Goal: Transaction & Acquisition: Download file/media

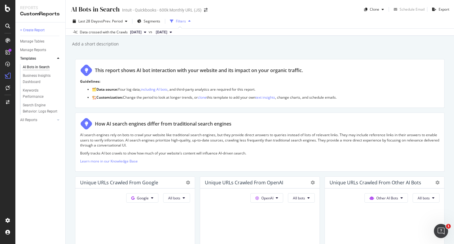
scroll to position [651, 0]
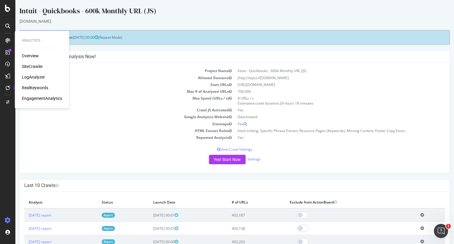
click at [38, 66] on div "SiteCrawler" at bounding box center [32, 67] width 21 height 6
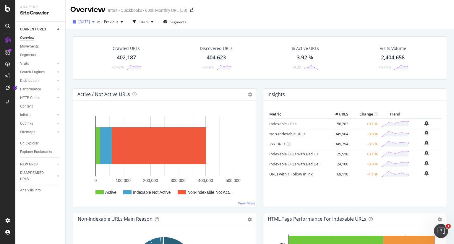
click at [95, 21] on icon "button" at bounding box center [93, 22] width 2 height 4
click at [236, 16] on div "[DATE] vs Previous Filters Segments" at bounding box center [260, 22] width 389 height 14
click at [149, 22] on div "Filters" at bounding box center [144, 22] width 10 height 5
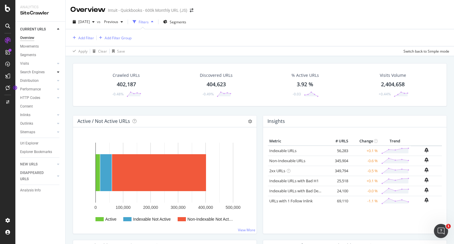
click at [57, 70] on div at bounding box center [58, 72] width 6 height 6
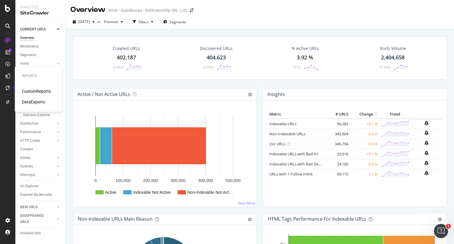
click at [37, 92] on div "CustomReports" at bounding box center [36, 91] width 29 height 6
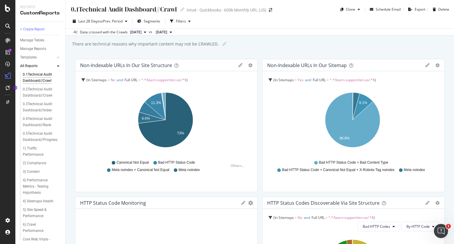
click at [198, 46] on div "There are technical reasons why important content may not be CRAWLED." at bounding box center [145, 44] width 147 height 6
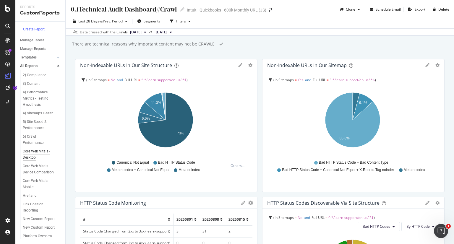
scroll to position [113, 0]
click at [41, 216] on div "New Custom Report" at bounding box center [39, 219] width 32 height 6
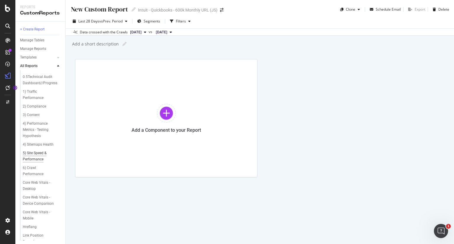
scroll to position [113, 0]
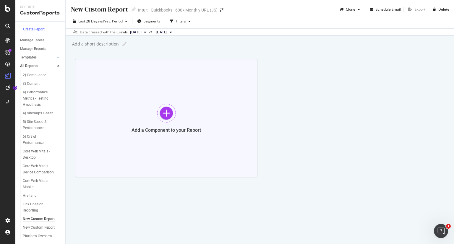
click at [166, 113] on div at bounding box center [166, 113] width 19 height 19
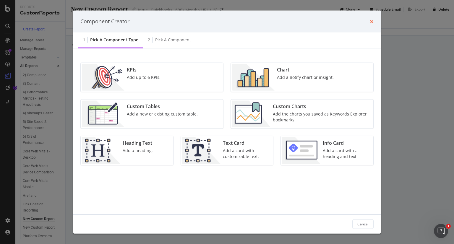
click at [371, 22] on icon "times" at bounding box center [372, 21] width 4 height 5
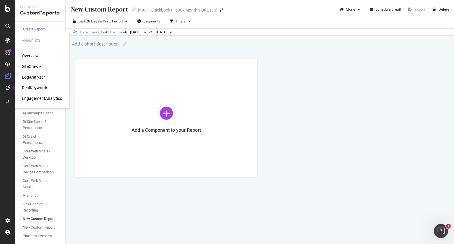
click at [30, 75] on div "LogAnalyzer" at bounding box center [33, 77] width 23 height 6
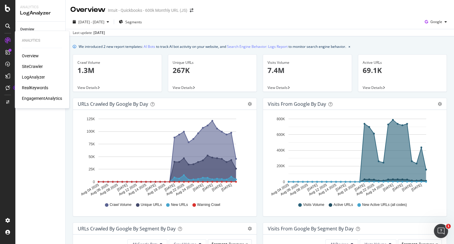
click at [33, 39] on div "Analytics" at bounding box center [42, 40] width 40 height 5
click at [30, 67] on div "URL Explorer" at bounding box center [30, 66] width 20 height 6
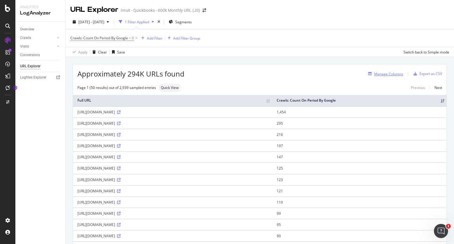
click at [386, 72] on div "Manage Columns" at bounding box center [388, 74] width 29 height 5
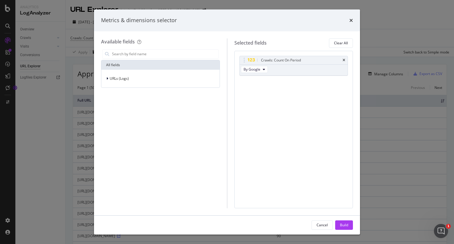
type input "h"
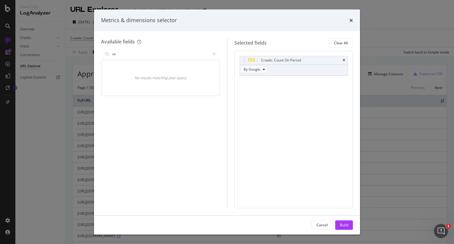
type input "s"
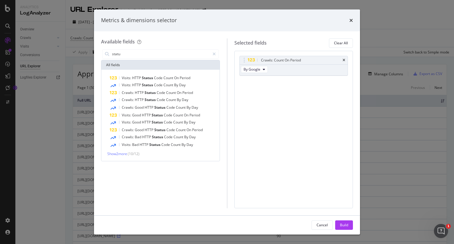
type input "statu"
click at [122, 156] on div "Visits: HTTP Status Code Count On Period Visits: HTTP Status Code Count By Day …" at bounding box center [160, 115] width 118 height 91
click at [122, 154] on span "Show 2 more" at bounding box center [117, 153] width 20 height 5
drag, startPoint x: 260, startPoint y: 73, endPoint x: 262, endPoint y: 71, distance: 3.1
click at [260, 73] on div "By Google" at bounding box center [255, 70] width 30 height 11
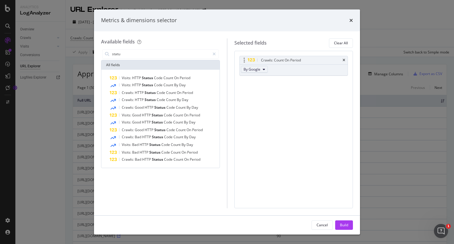
click at [263, 70] on icon "modal" at bounding box center [264, 70] width 2 height 4
click at [225, 57] on div "Available fields statu All fields Visits: HTTP Status Code Count On Period Visi…" at bounding box center [164, 123] width 126 height 170
click at [26, 160] on div "Metrics & dimensions selector Available fields statu All fields Visits: HTTP St…" at bounding box center [227, 122] width 454 height 244
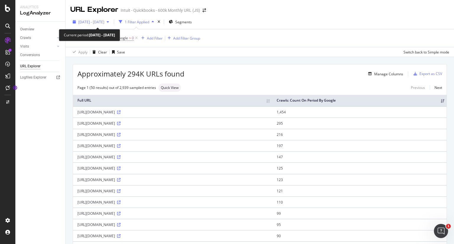
click at [111, 20] on div "button" at bounding box center [107, 22] width 7 height 4
click at [49, 103] on div "Overview Crawls Daily Distribution Segments Distribution HTTP Codes Resources V…" at bounding box center [40, 133] width 50 height 223
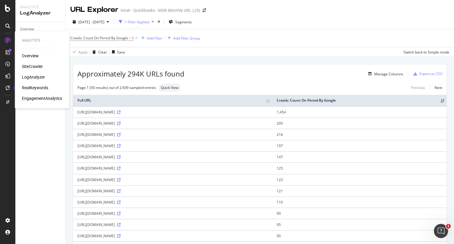
click at [34, 66] on div "SiteCrawler" at bounding box center [32, 67] width 21 height 6
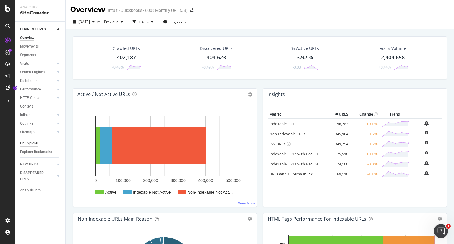
click at [28, 142] on div "Url Explorer" at bounding box center [29, 143] width 18 height 6
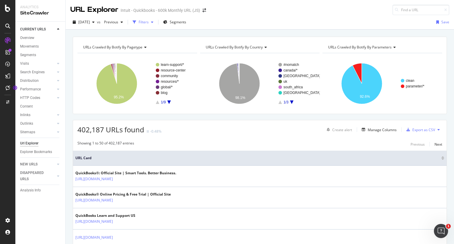
click at [149, 21] on div "Filters" at bounding box center [144, 22] width 10 height 5
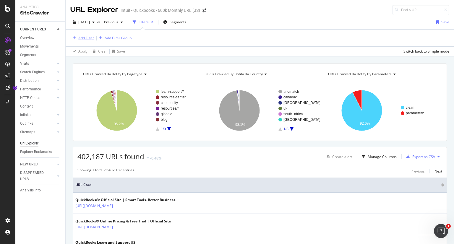
click at [82, 38] on div "Add Filter" at bounding box center [86, 37] width 16 height 5
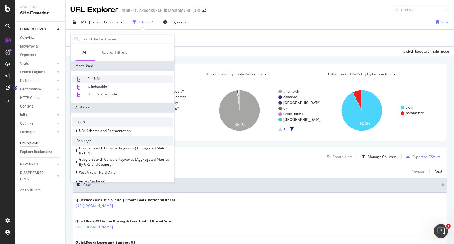
click at [92, 77] on span "Full URL" at bounding box center [94, 78] width 13 height 5
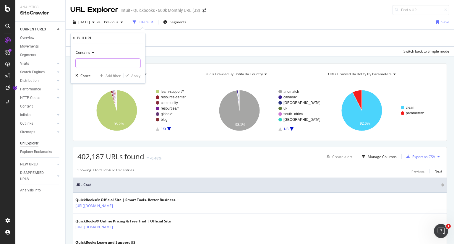
click at [95, 64] on input "text" at bounding box center [108, 63] width 64 height 9
type input "/learn-support/"
click at [133, 75] on div "Apply" at bounding box center [135, 75] width 9 height 5
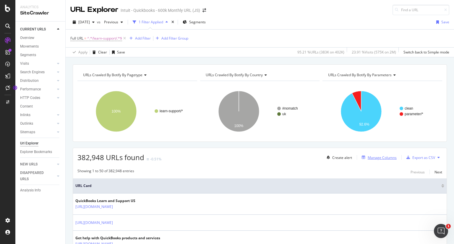
click at [376, 156] on div "Manage Columns" at bounding box center [382, 157] width 29 height 5
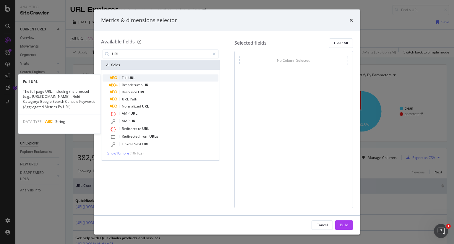
type input "URL"
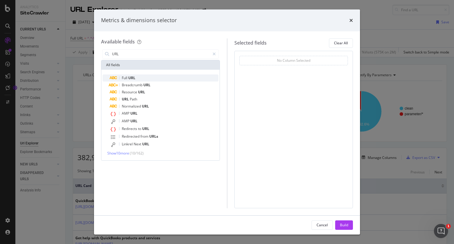
click at [152, 79] on div "Full URL" at bounding box center [164, 78] width 109 height 7
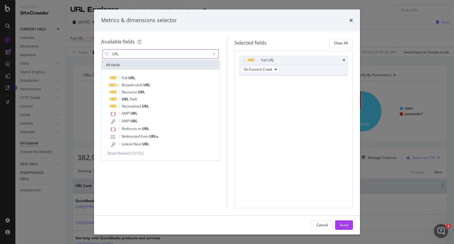
click at [214, 54] on icon "modal" at bounding box center [214, 54] width 3 height 4
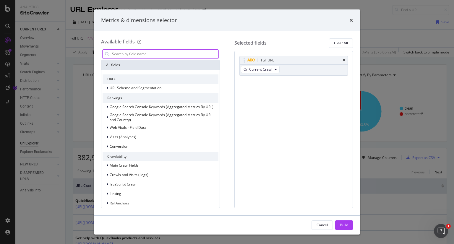
click at [199, 53] on input "modal" at bounding box center [164, 54] width 107 height 9
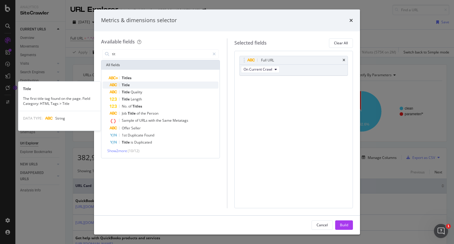
click at [125, 84] on span "Title" at bounding box center [126, 85] width 8 height 5
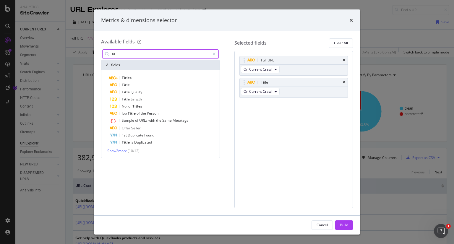
click at [126, 55] on input "tit" at bounding box center [160, 54] width 98 height 9
drag, startPoint x: 126, startPoint y: 55, endPoint x: 122, endPoint y: 56, distance: 3.7
click at [125, 56] on input "tit" at bounding box center [160, 54] width 98 height 9
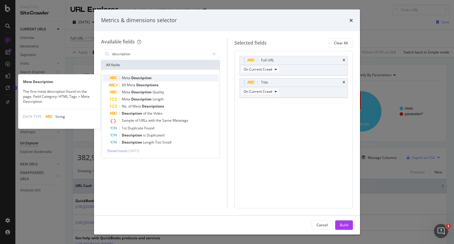
click at [133, 76] on span "Description" at bounding box center [141, 77] width 20 height 5
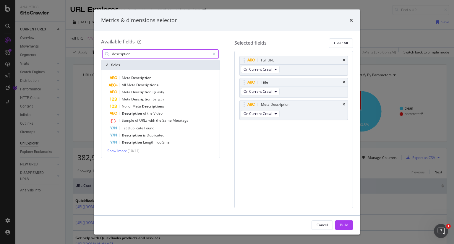
click at [133, 55] on input "description" at bounding box center [160, 54] width 98 height 9
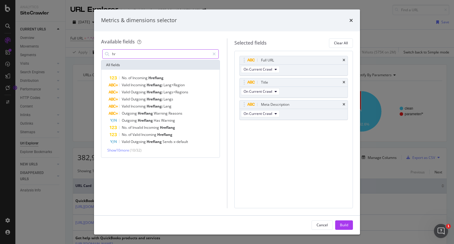
type input "h"
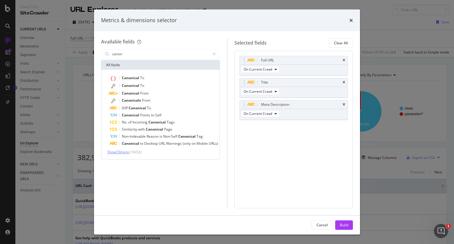
click at [126, 152] on span "Show 10 more" at bounding box center [118, 152] width 22 height 5
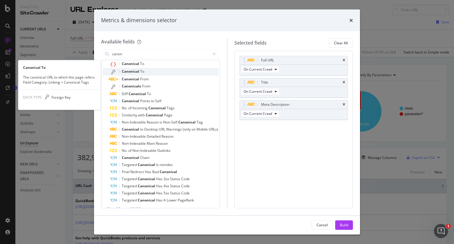
scroll to position [22, 0]
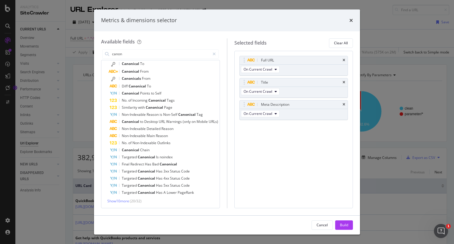
click at [119, 204] on div "Canonical To Canonical To Canonical From Canonicals From Diff Canonical To Cano…" at bounding box center [160, 128] width 118 height 161
click at [121, 201] on span "Show 10 more" at bounding box center [118, 201] width 22 height 5
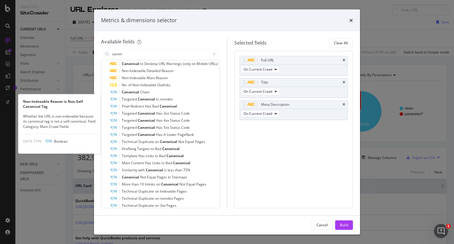
scroll to position [93, 0]
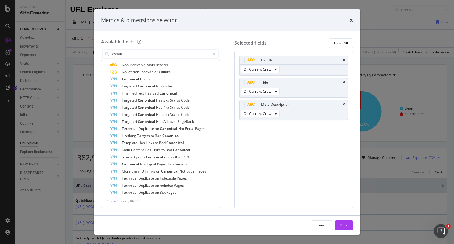
click at [122, 200] on span "Show 2 more" at bounding box center [117, 201] width 20 height 5
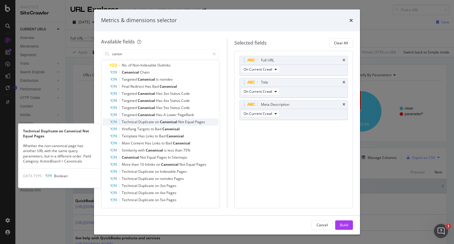
scroll to position [0, 0]
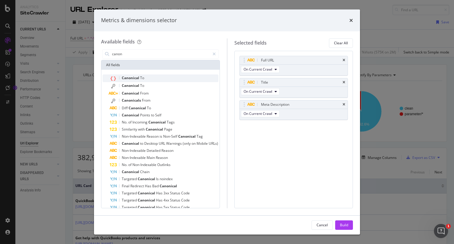
click at [129, 78] on span "Canonical" at bounding box center [131, 77] width 18 height 5
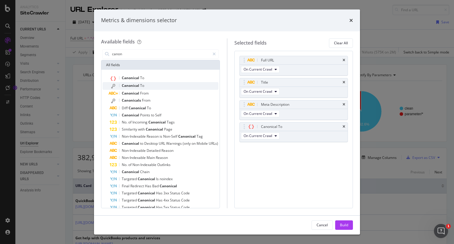
click at [128, 85] on span "Canonical" at bounding box center [131, 85] width 18 height 5
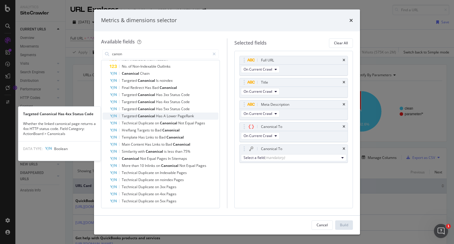
scroll to position [100, 0]
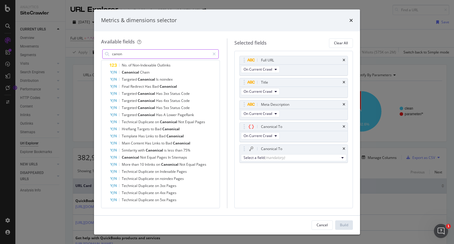
click at [164, 53] on input "canon" at bounding box center [160, 54] width 98 height 9
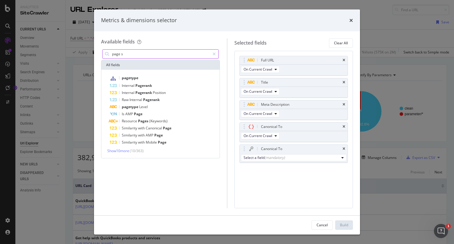
scroll to position [0, 0]
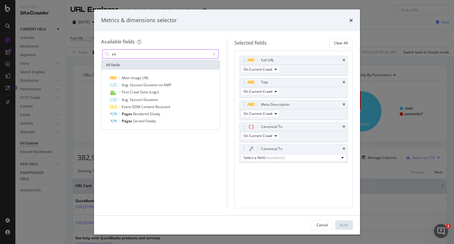
type input "p"
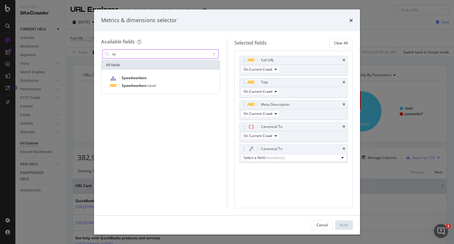
type input "s"
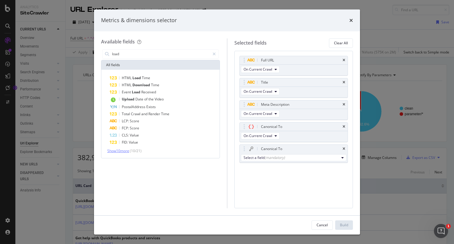
click at [118, 152] on span "Show 10 more" at bounding box center [118, 150] width 22 height 5
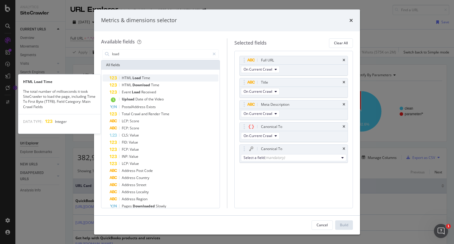
click at [136, 77] on span "Load" at bounding box center [136, 77] width 9 height 5
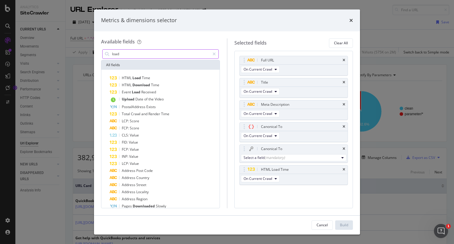
click at [137, 55] on input "load" at bounding box center [160, 54] width 98 height 9
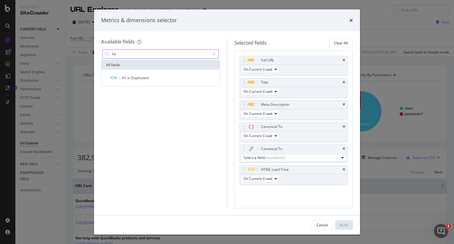
type input "h"
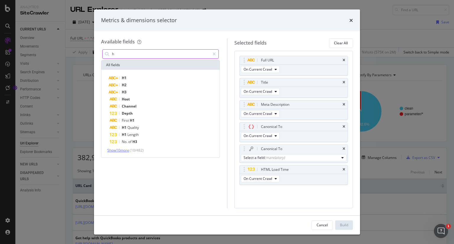
type input "h"
click at [120, 149] on span "Show 10 more" at bounding box center [118, 150] width 22 height 5
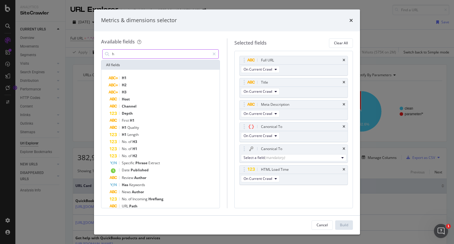
click at [132, 54] on input "h" at bounding box center [160, 54] width 98 height 9
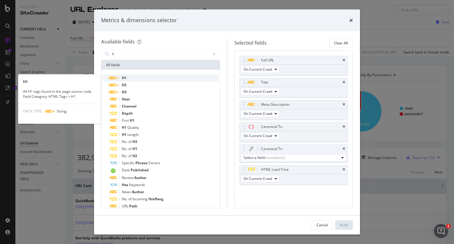
click at [131, 78] on div "H1" at bounding box center [164, 78] width 109 height 7
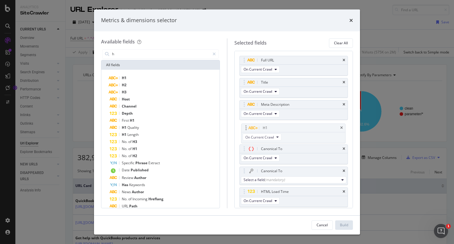
drag, startPoint x: 301, startPoint y: 182, endPoint x: 303, endPoint y: 127, distance: 55.0
click at [303, 127] on body "Analytics SiteCrawler CURRENT URLS Overview Movements Segments Visits Analysis …" at bounding box center [227, 122] width 454 height 244
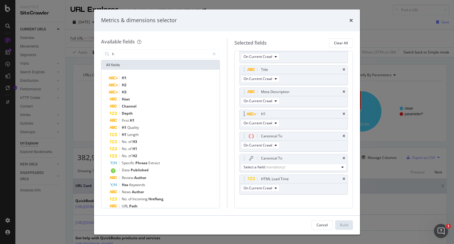
scroll to position [18, 0]
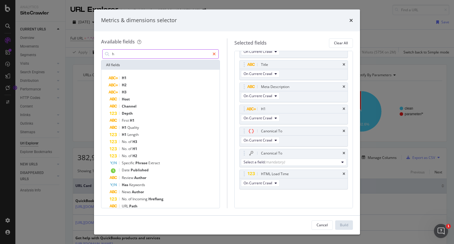
click at [215, 53] on icon "modal" at bounding box center [214, 54] width 3 height 4
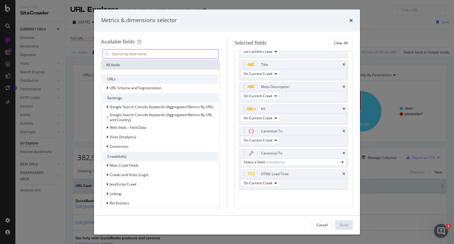
click at [168, 58] on input "modal" at bounding box center [164, 54] width 107 height 9
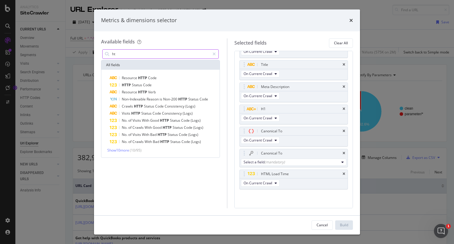
type input "h"
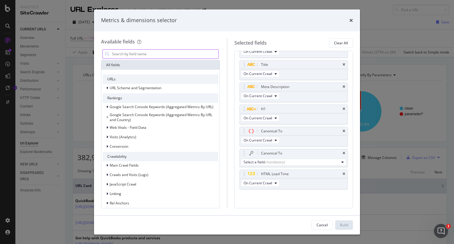
type input "h"
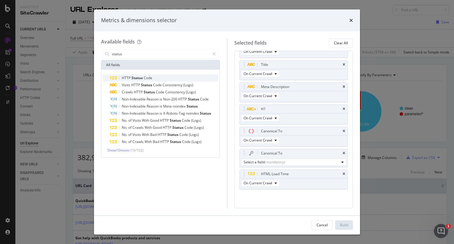
click at [154, 78] on div "HTTP Status Code" at bounding box center [164, 78] width 109 height 7
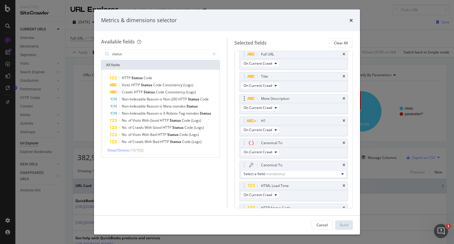
scroll to position [0, 0]
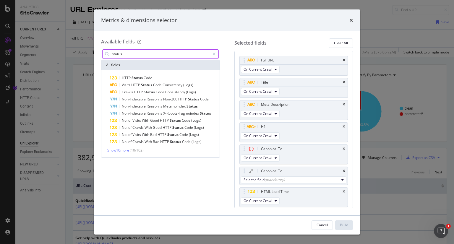
click at [170, 55] on input "status" at bounding box center [160, 54] width 98 height 9
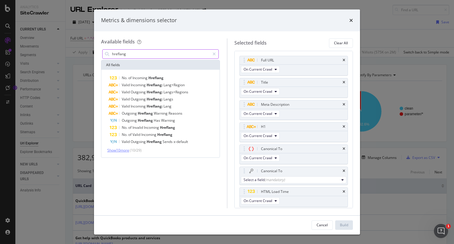
type input "hreflang"
click at [123, 151] on span "Show 10 more" at bounding box center [118, 150] width 22 height 5
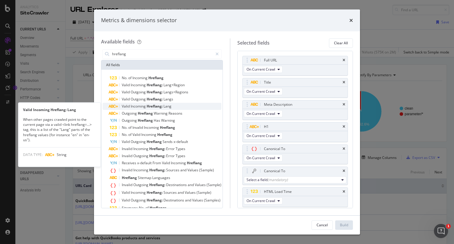
scroll to position [22, 0]
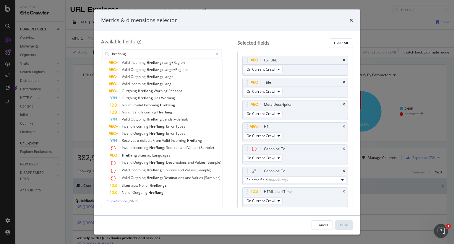
click at [119, 202] on span "Show 9 more" at bounding box center [117, 201] width 20 height 5
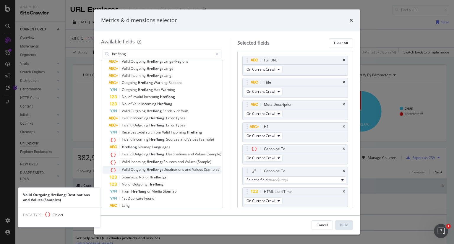
scroll to position [0, 0]
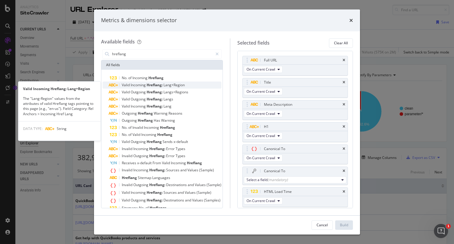
click at [158, 85] on span "Hreflang:" at bounding box center [155, 85] width 17 height 5
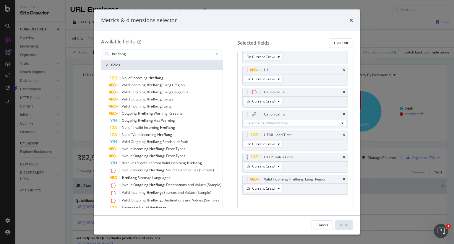
scroll to position [62, 0]
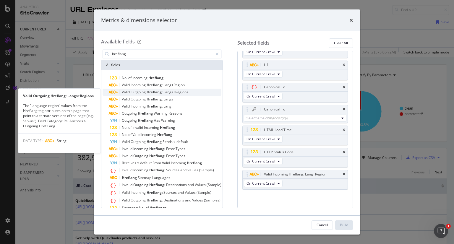
click at [144, 95] on div "Valid Outgoing Hreflang: Langs+Regions" at bounding box center [166, 92] width 112 height 7
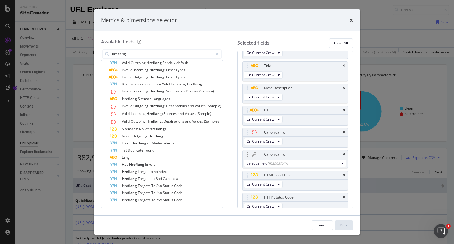
scroll to position [0, 0]
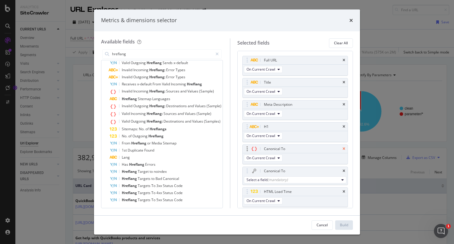
click at [343, 148] on icon "times" at bounding box center [344, 149] width 3 height 4
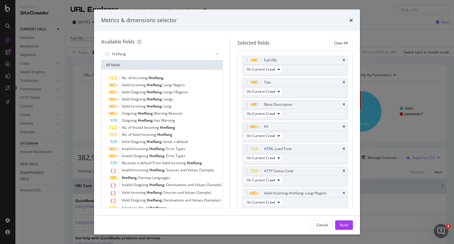
click at [347, 224] on div "Build" at bounding box center [344, 225] width 8 height 5
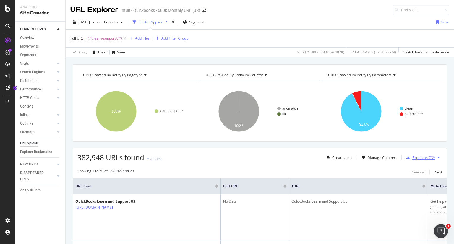
click at [418, 157] on div "Export as CSV" at bounding box center [424, 157] width 23 height 5
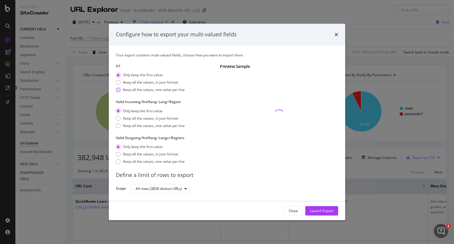
click at [119, 91] on div "modal" at bounding box center [118, 90] width 5 height 5
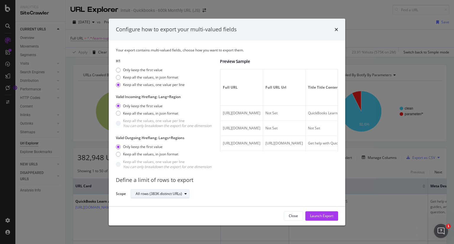
click at [153, 195] on div "All rows (383K distinct URLs)" at bounding box center [159, 194] width 46 height 4
click at [158, 203] on div "All rows (383K distinct URLs)" at bounding box center [163, 203] width 50 height 5
click at [328, 219] on div "Launch Export" at bounding box center [321, 216] width 23 height 9
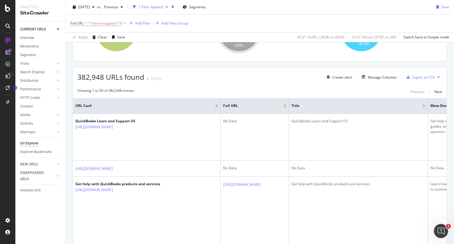
scroll to position [82, 0]
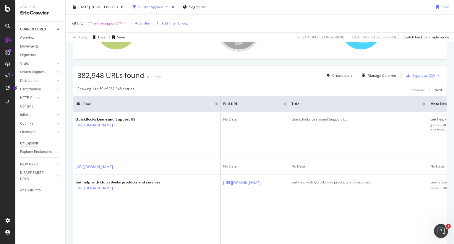
click at [421, 74] on div "Export as CSV" at bounding box center [424, 75] width 23 height 5
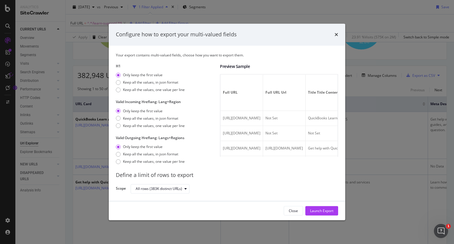
drag, startPoint x: 320, startPoint y: 212, endPoint x: 247, endPoint y: 187, distance: 77.2
click at [247, 187] on div "Configure how to export your multi-valued fields Your export contains multi-val…" at bounding box center [227, 122] width 237 height 197
click at [146, 90] on div "Keep all the values, one value per line" at bounding box center [154, 90] width 62 height 5
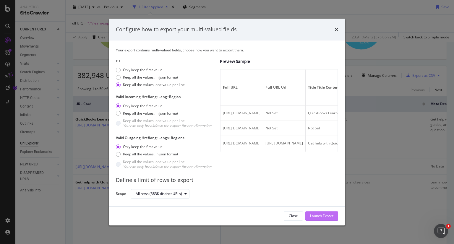
click at [319, 217] on div "Launch Export" at bounding box center [321, 216] width 23 height 5
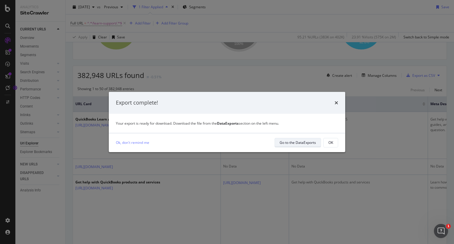
click at [298, 144] on div "Go to the DataExports" at bounding box center [298, 142] width 36 height 5
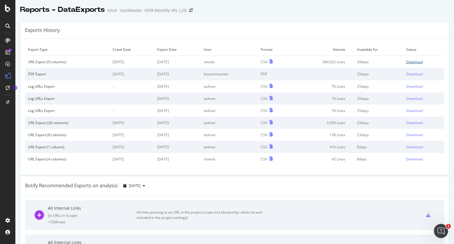
click at [407, 62] on div "Download" at bounding box center [414, 61] width 17 height 5
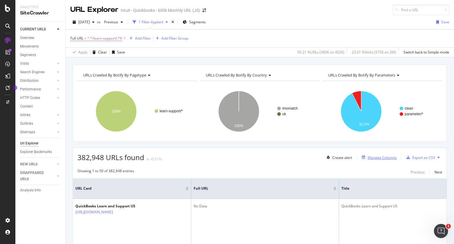
click at [368, 156] on div "Manage Columns" at bounding box center [382, 157] width 29 height 5
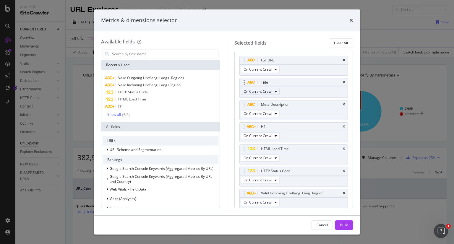
click at [275, 93] on button "On Current Crawl" at bounding box center [260, 91] width 39 height 7
click at [271, 101] on span "On Current Crawl" at bounding box center [262, 101] width 33 height 5
click at [293, 33] on div "Available fields Recently Used Valid Outgoing Hreflang: Langs+Regions Valid Inc…" at bounding box center [227, 123] width 266 height 184
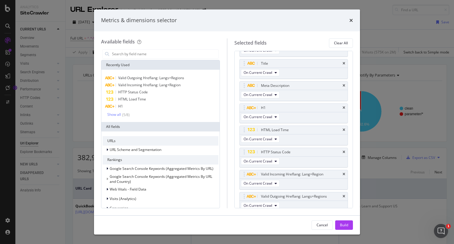
scroll to position [41, 0]
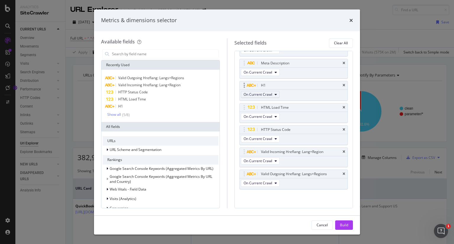
click at [277, 95] on icon "modal" at bounding box center [276, 95] width 2 height 4
click at [295, 26] on div "Metrics & dimensions selector" at bounding box center [227, 20] width 266 height 22
click at [344, 224] on div "Build" at bounding box center [344, 225] width 8 height 5
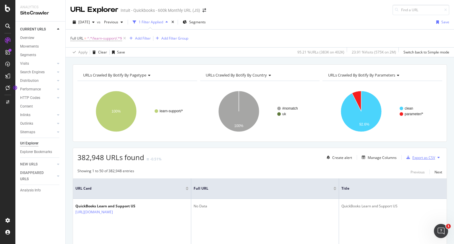
click at [418, 158] on div "Export as CSV" at bounding box center [424, 157] width 23 height 5
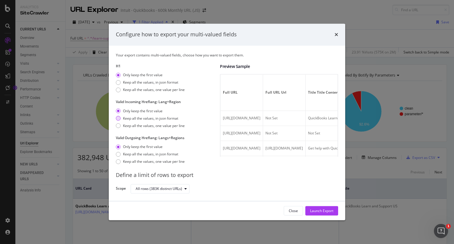
click at [118, 119] on div "Keep all the values, in json format" at bounding box center [118, 118] width 5 height 5
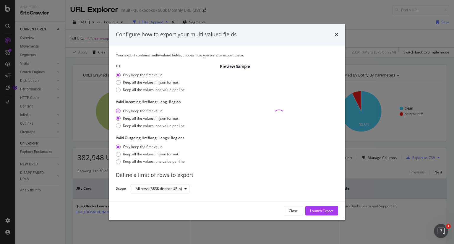
click at [119, 112] on div "Only keep the first value" at bounding box center [118, 111] width 5 height 5
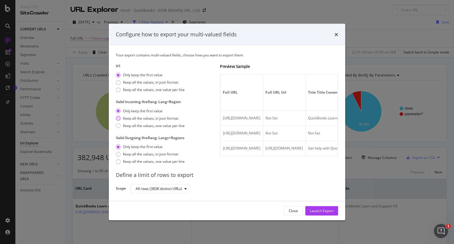
click at [117, 117] on div "Keep all the values, in json format" at bounding box center [118, 118] width 5 height 5
click at [117, 83] on div "Keep all the values, in json format" at bounding box center [118, 82] width 5 height 5
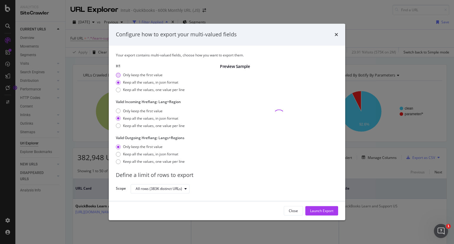
click at [119, 73] on div "Only keep the first value" at bounding box center [118, 75] width 5 height 5
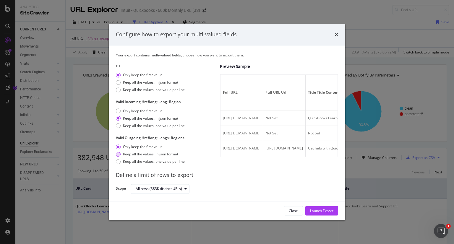
click at [118, 154] on div "Keep all the values, in json format" at bounding box center [118, 154] width 5 height 5
click at [317, 213] on div "Launch Export" at bounding box center [321, 210] width 23 height 5
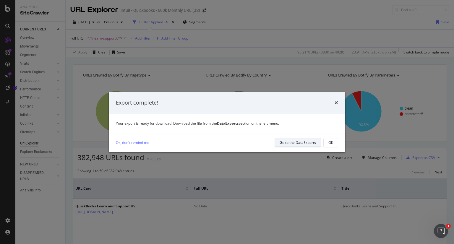
click at [294, 145] on div "Go to the DataExports" at bounding box center [298, 142] width 36 height 5
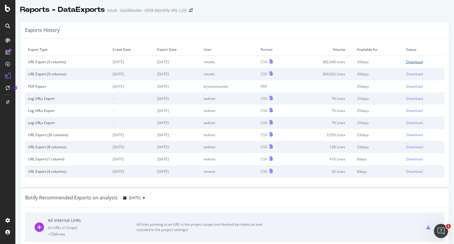
click at [406, 61] on div "Download" at bounding box center [414, 61] width 17 height 5
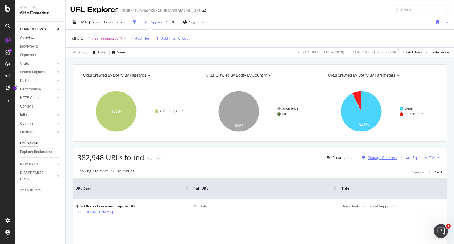
click at [383, 156] on div "Manage Columns" at bounding box center [382, 157] width 29 height 5
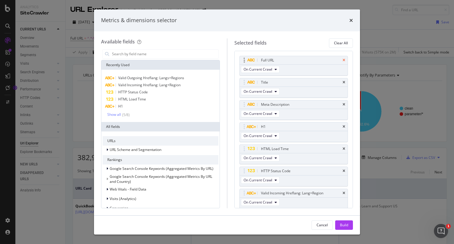
click at [343, 59] on icon "times" at bounding box center [344, 61] width 3 height 4
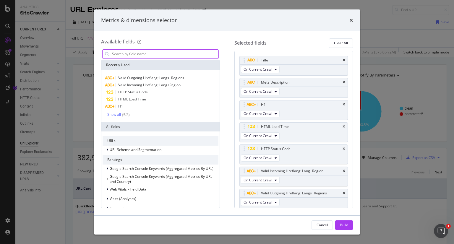
click at [153, 55] on input "modal" at bounding box center [164, 54] width 107 height 9
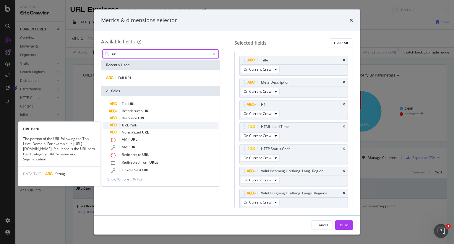
type input "url"
click at [133, 125] on span "Path" at bounding box center [133, 125] width 7 height 5
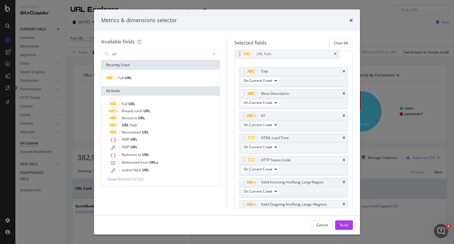
drag, startPoint x: 308, startPoint y: 203, endPoint x: 305, endPoint y: 54, distance: 149.7
click at [305, 54] on body "Analytics SiteCrawler CURRENT URLS Overview Movements Segments Visits Analysis …" at bounding box center [227, 122] width 454 height 244
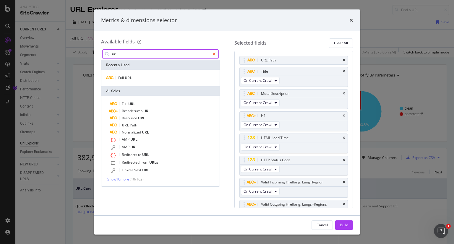
click at [212, 51] on div "modal" at bounding box center [214, 53] width 9 height 9
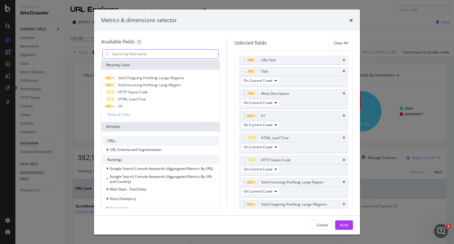
click at [198, 56] on input "modal" at bounding box center [164, 54] width 107 height 9
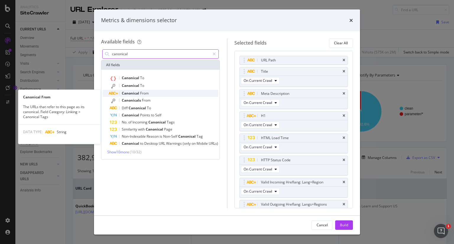
type input "canonical"
click at [167, 93] on div "Canonical From" at bounding box center [164, 93] width 109 height 7
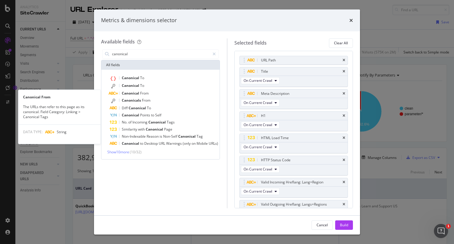
scroll to position [33, 0]
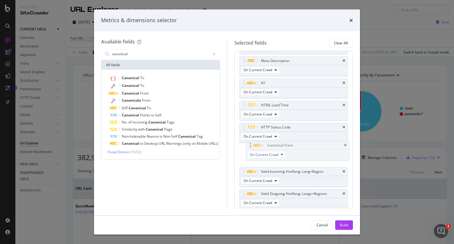
drag, startPoint x: 300, startPoint y: 193, endPoint x: 306, endPoint y: 146, distance: 47.7
click at [306, 146] on body "Analytics SiteCrawler CURRENT URLS Overview Movements Segments Visits Analysis …" at bounding box center [227, 122] width 454 height 244
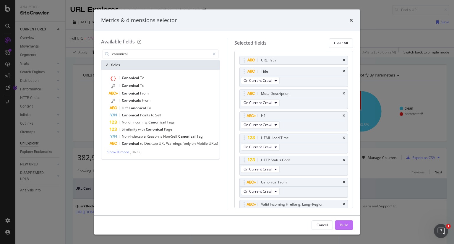
click at [345, 224] on div "Build" at bounding box center [344, 225] width 8 height 5
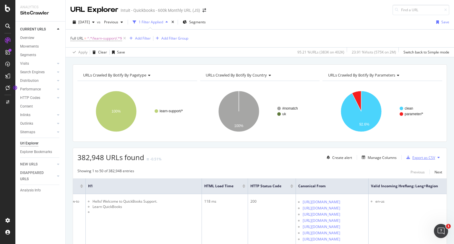
click at [422, 158] on div "Export as CSV" at bounding box center [424, 157] width 23 height 5
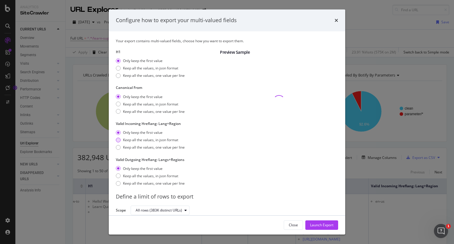
click at [131, 141] on div "Keep all the values, in json format" at bounding box center [150, 140] width 55 height 5
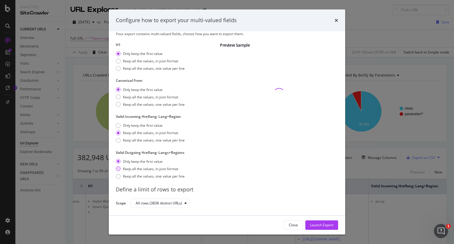
click at [119, 169] on div "Keep all the values, in json format" at bounding box center [118, 168] width 5 height 5
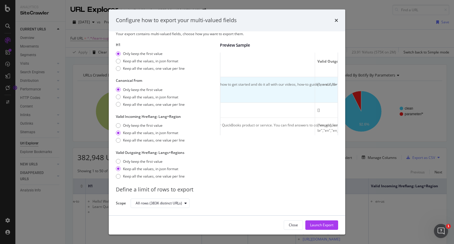
scroll to position [0, 584]
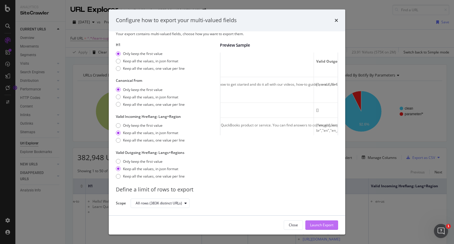
click at [321, 225] on div "Launch Export" at bounding box center [321, 225] width 23 height 5
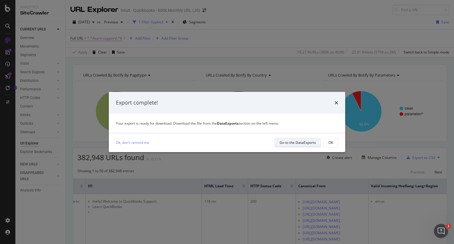
click at [302, 142] on div "Go to the DataExports" at bounding box center [298, 142] width 36 height 5
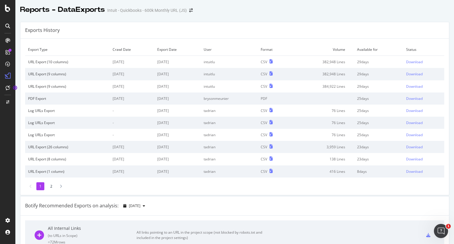
click at [302, 142] on td "3,959 Lines" at bounding box center [323, 147] width 64 height 12
click at [406, 63] on div "Download" at bounding box center [414, 61] width 17 height 5
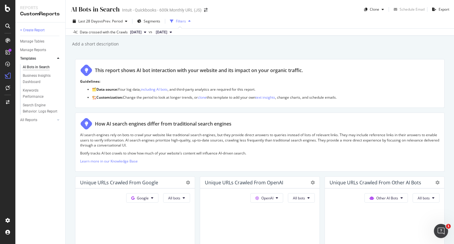
scroll to position [651, 0]
